Goal: Information Seeking & Learning: Get advice/opinions

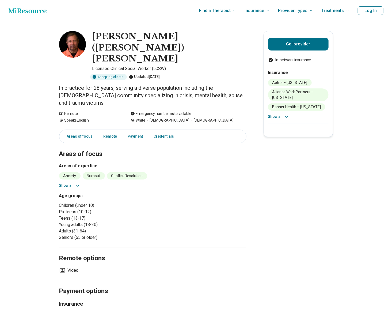
click at [287, 116] on icon at bounding box center [286, 116] width 5 height 5
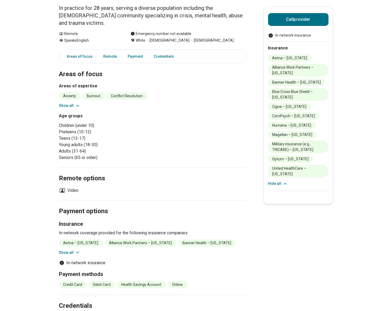
scroll to position [80, 0]
click at [285, 183] on icon at bounding box center [285, 183] width 3 height 1
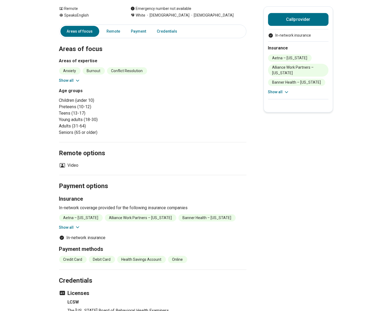
scroll to position [0, 0]
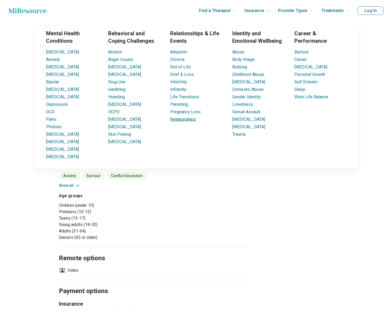
click at [183, 120] on link "Relationships" at bounding box center [183, 119] width 26 height 5
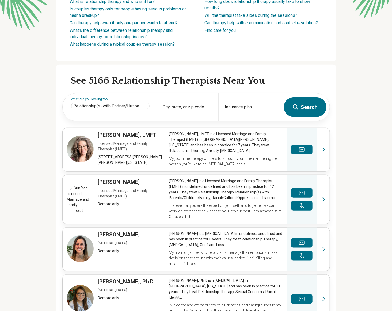
scroll to position [133, 0]
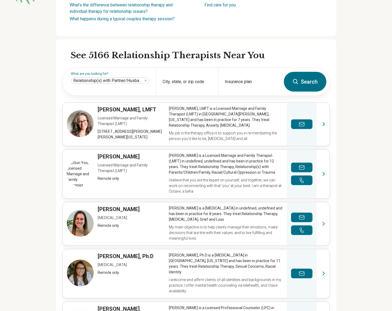
click at [301, 81] on button "Search" at bounding box center [305, 82] width 43 height 20
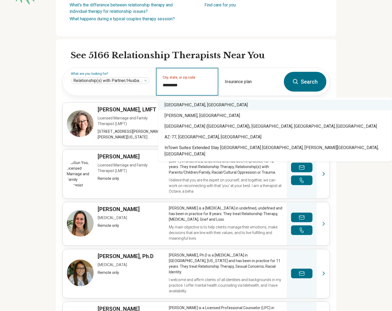
click at [187, 103] on div "Tucson, AZ" at bounding box center [275, 105] width 234 height 11
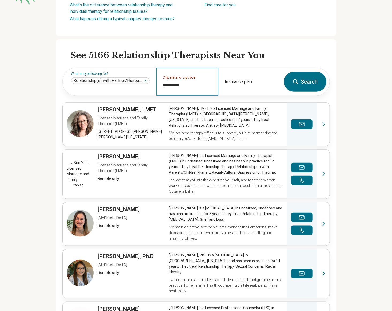
type input "**********"
click at [296, 82] on icon at bounding box center [295, 82] width 6 height 6
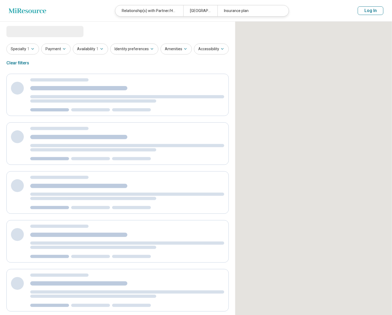
select select "***"
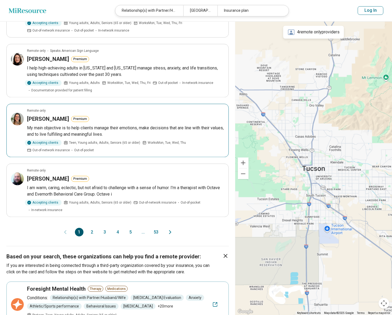
scroll to position [481, 0]
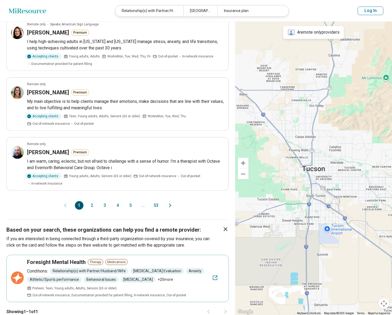
click at [92, 201] on button "2" at bounding box center [92, 205] width 9 height 9
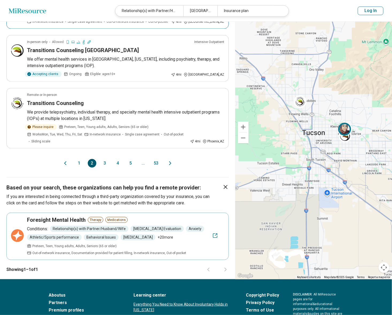
scroll to position [534, 0]
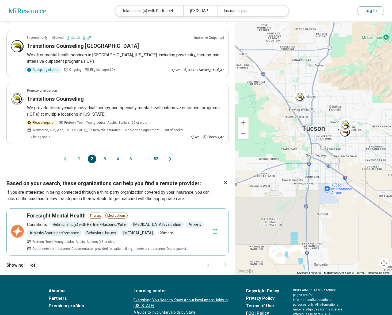
click at [105, 155] on button "3" at bounding box center [105, 159] width 9 height 9
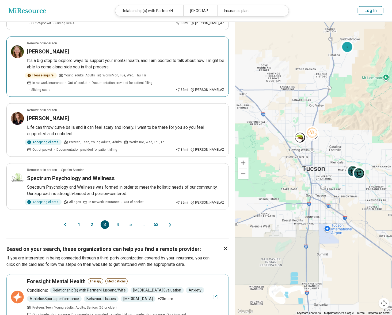
scroll to position [427, 0]
click at [117, 221] on button "4" at bounding box center [117, 225] width 9 height 9
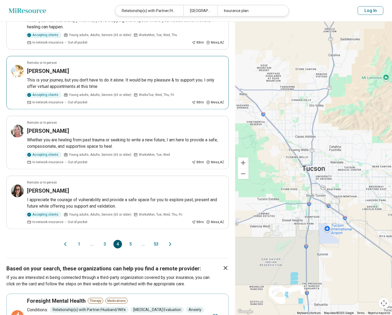
scroll to position [454, 0]
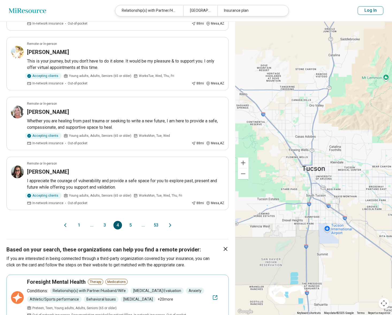
click at [130, 221] on button "5" at bounding box center [130, 225] width 9 height 9
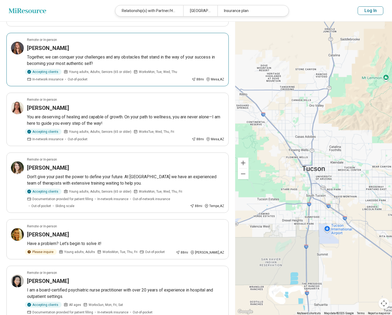
scroll to position [80, 0]
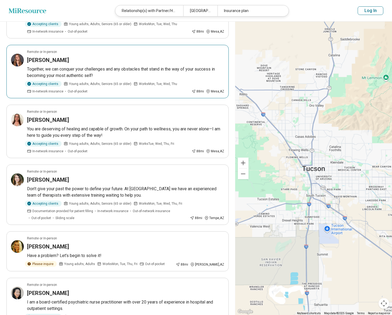
click at [18, 60] on img at bounding box center [17, 60] width 13 height 13
